Goal: Task Accomplishment & Management: Manage account settings

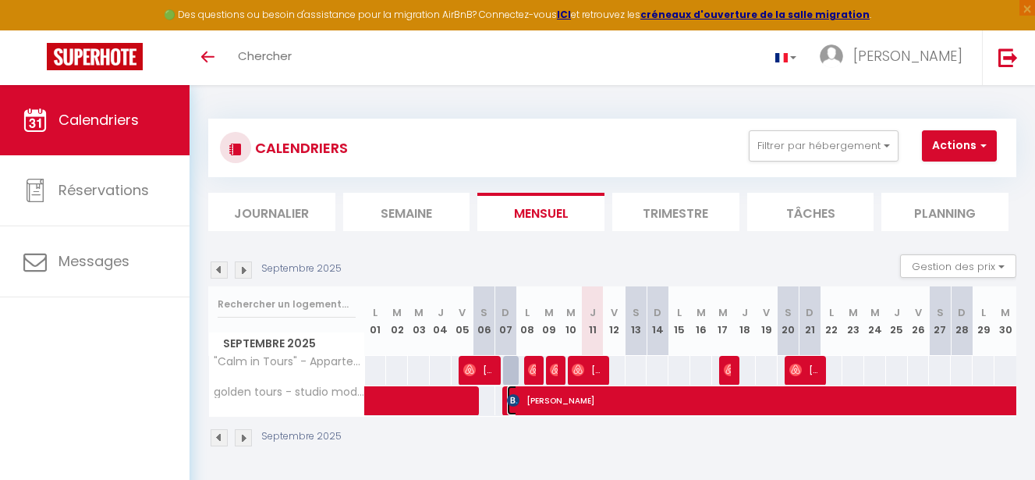
click at [599, 404] on span "[PERSON_NAME]" at bounding box center [1027, 400] width 1040 height 30
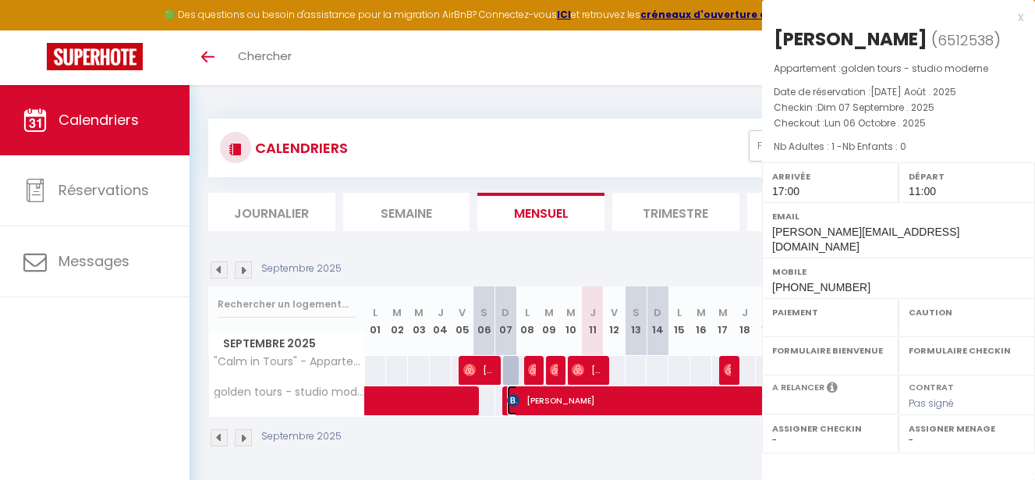
select select "OK"
select select "1"
select select "0"
select select "1"
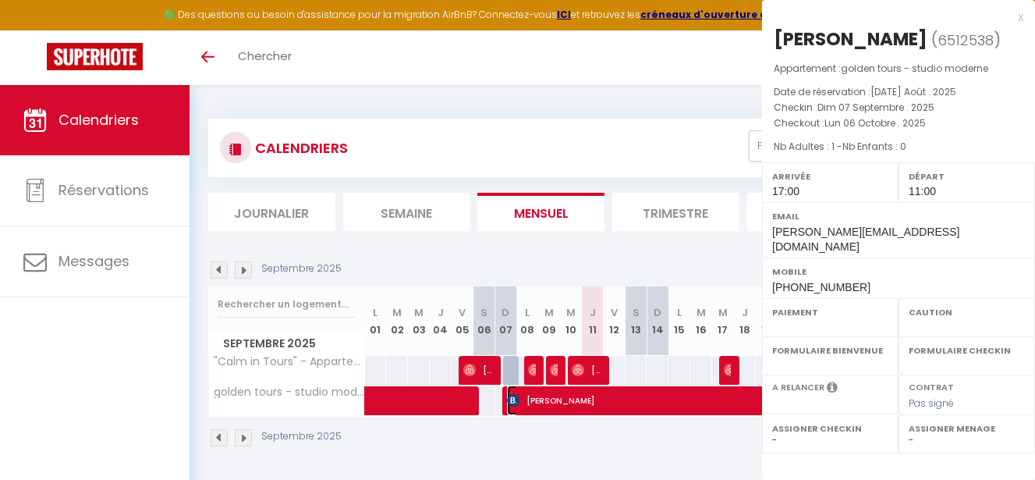
select select
select select "48004"
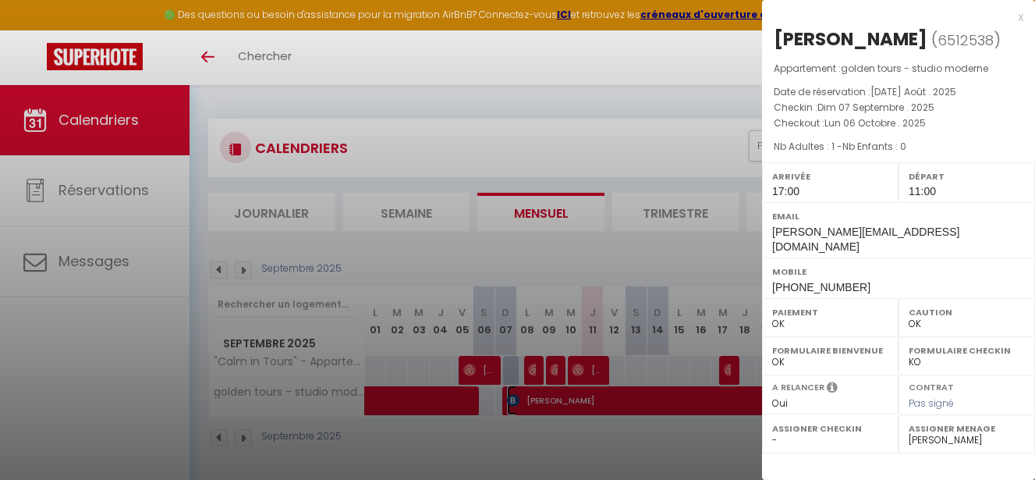
scroll to position [85, 0]
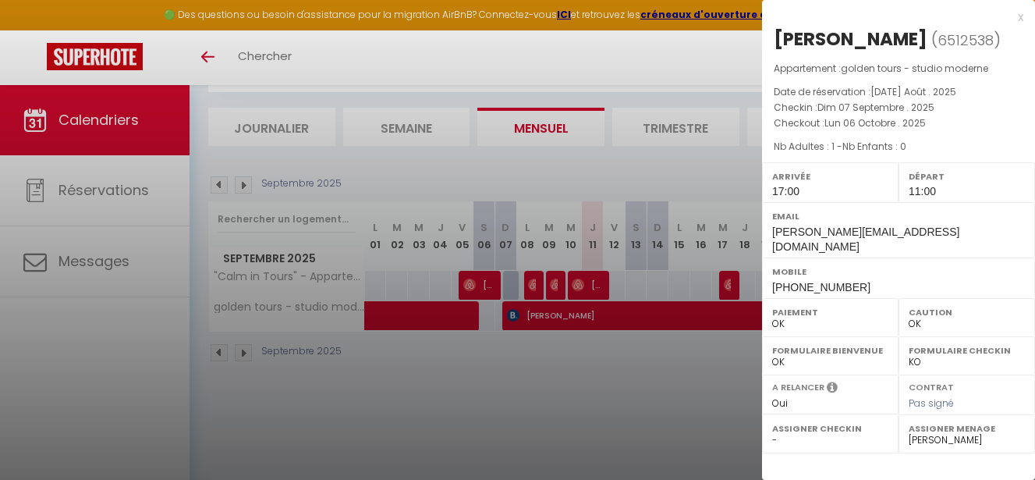
click at [645, 374] on div at bounding box center [517, 240] width 1035 height 480
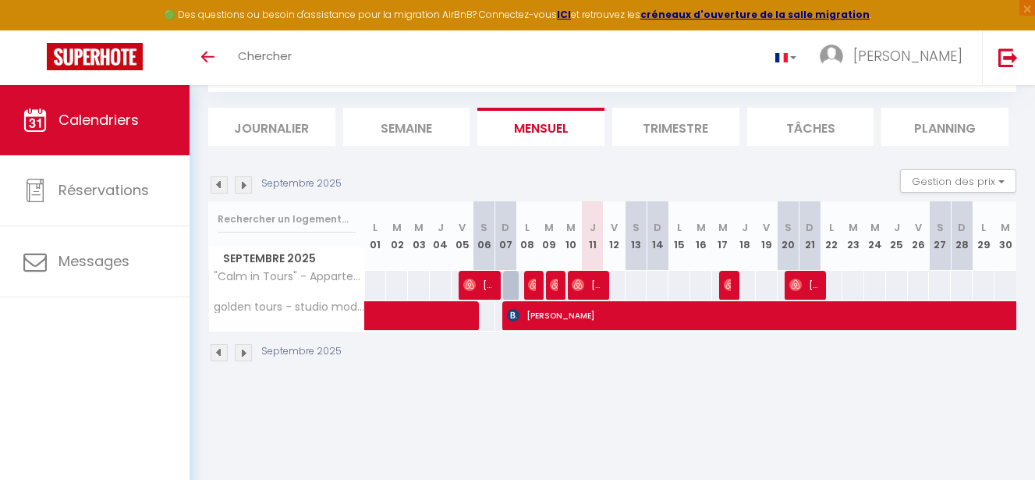
click at [477, 383] on div "CALENDRIERS Filtrer par hébergement Tous "Calm in [GEOGRAPHIC_DATA]" - Appartem…" at bounding box center [612, 198] width 845 height 396
